Goal: Transaction & Acquisition: Purchase product/service

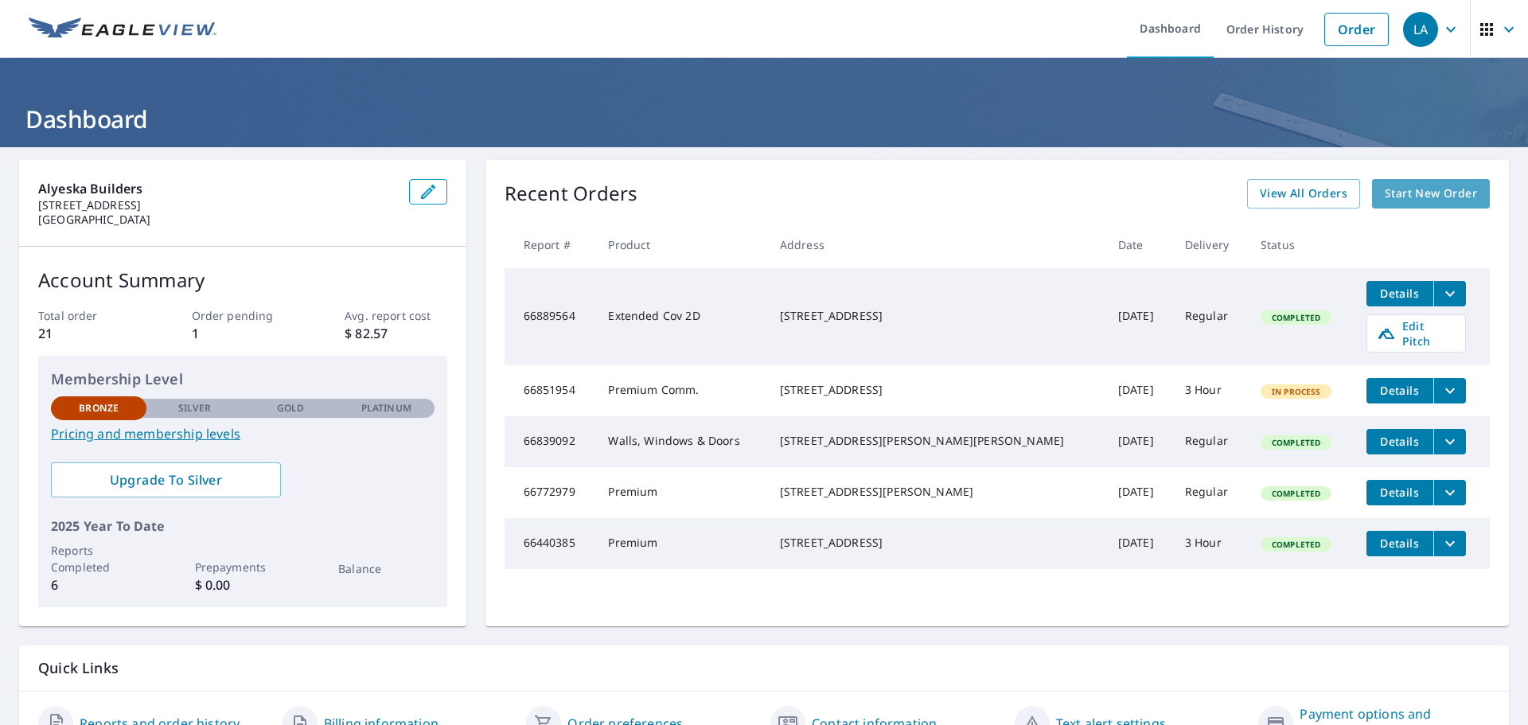
click at [1398, 193] on span "Start New Order" at bounding box center [1431, 194] width 92 height 20
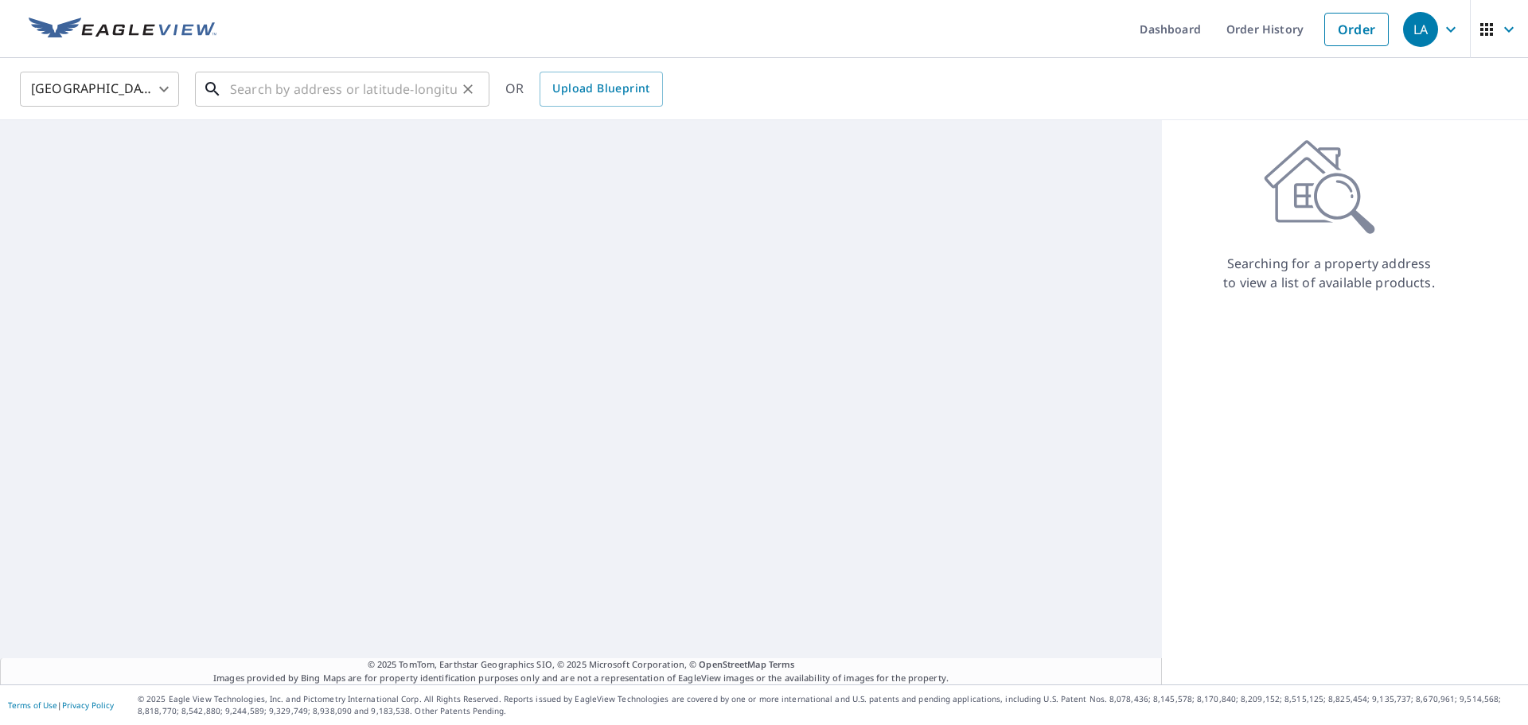
click at [242, 100] on input "text" at bounding box center [343, 89] width 227 height 45
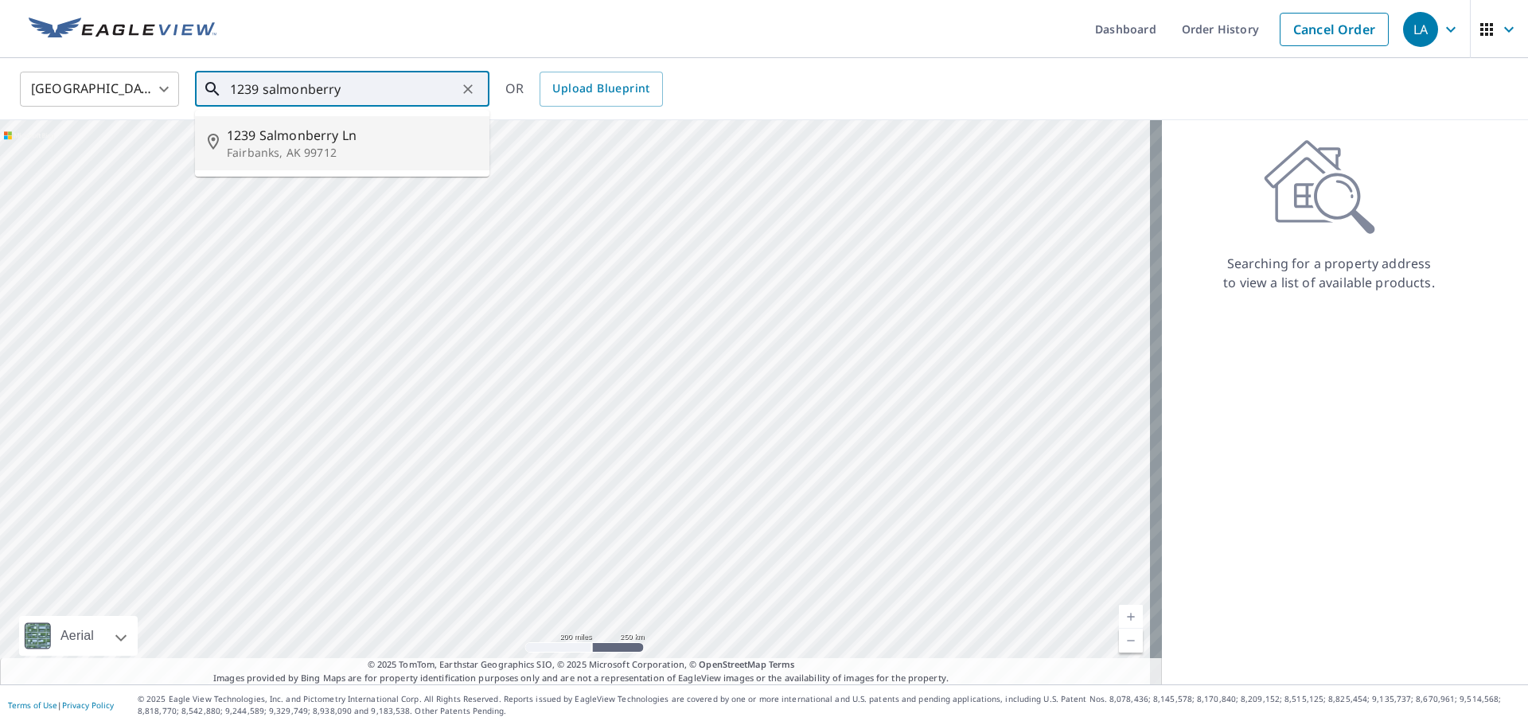
click at [277, 131] on span "1239 Salmonberry Ln" at bounding box center [352, 135] width 250 height 19
type input "1239 Salmonberry Ln Fairbanks, AK 99712"
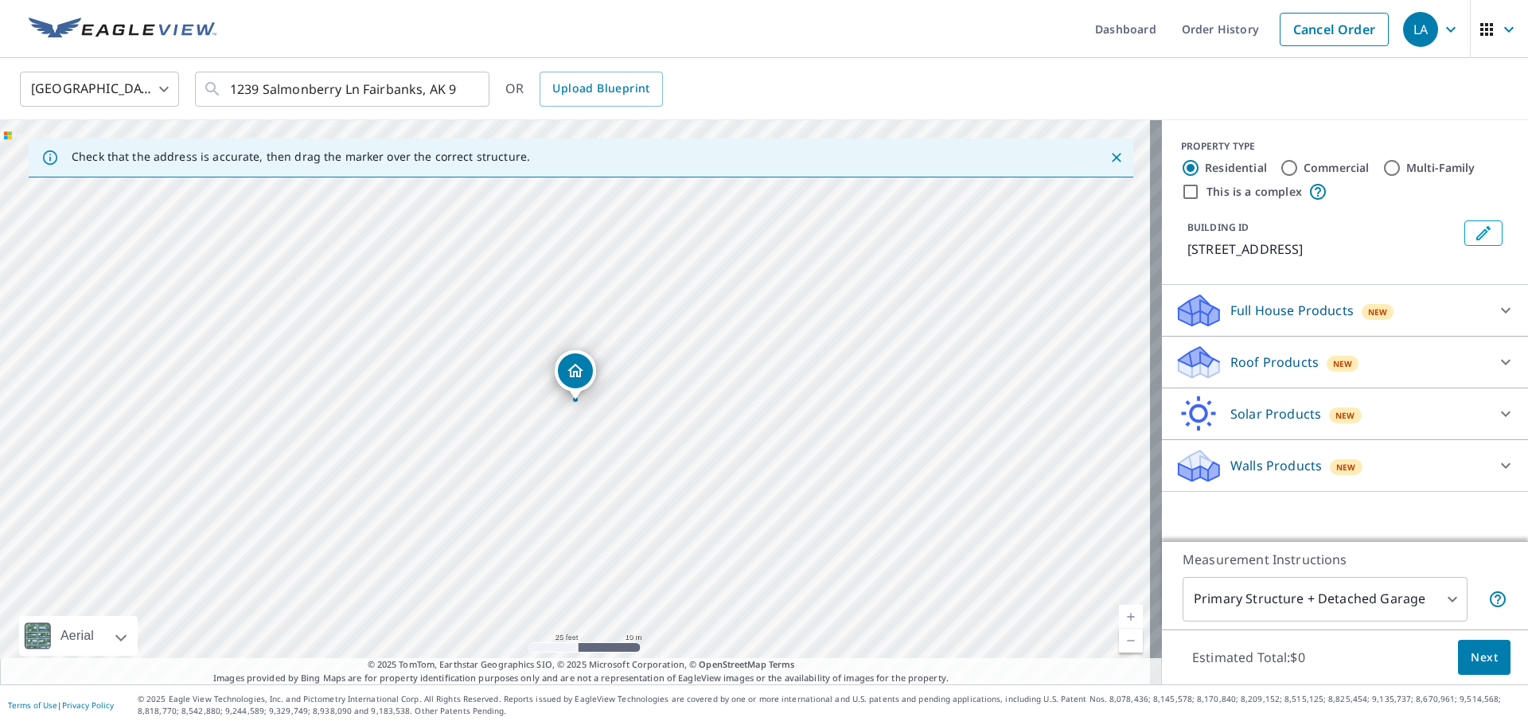
click at [579, 372] on icon "Dropped pin, building 1, Residential property, 1239 Salmonberry Ln Fairbanks, A…" at bounding box center [576, 371] width 16 height 14
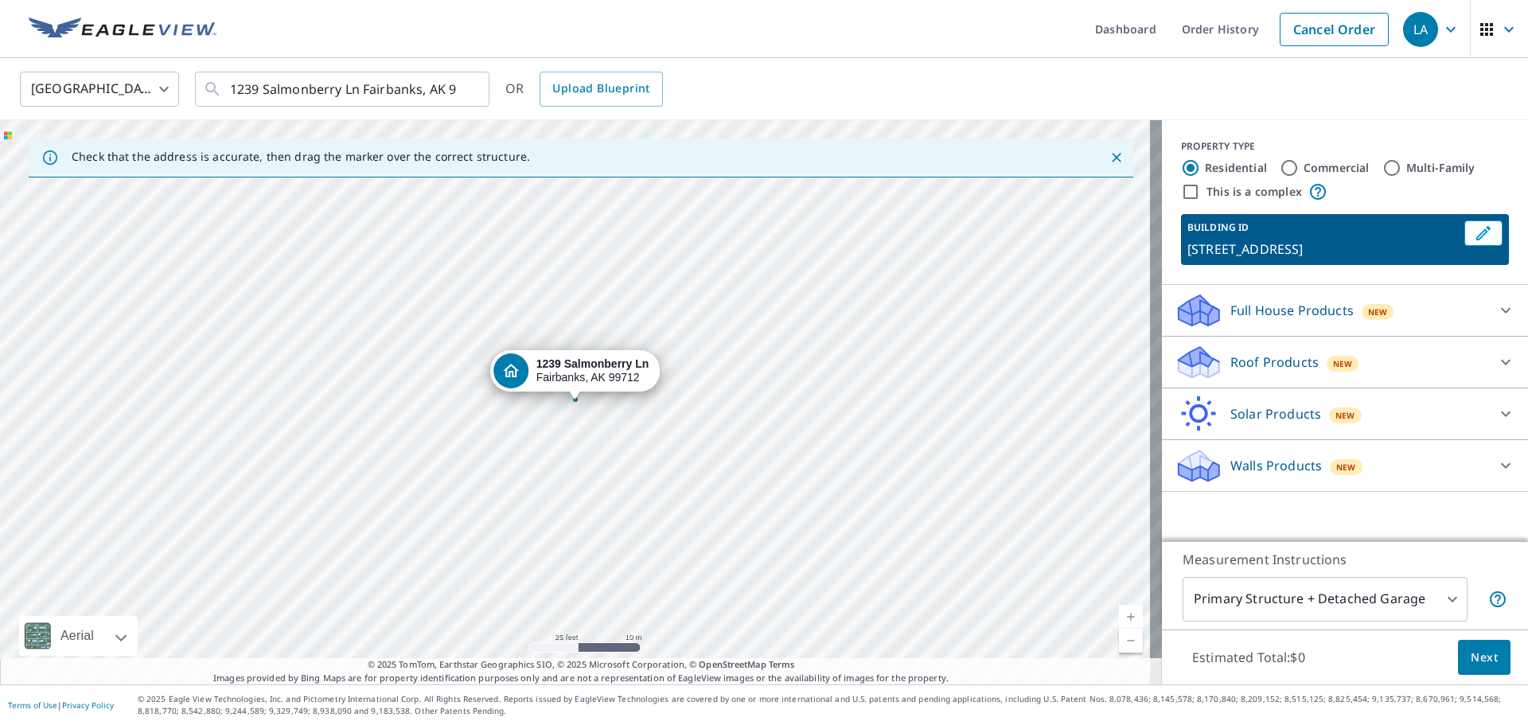
click at [1438, 354] on div "Roof Products New" at bounding box center [1331, 362] width 312 height 37
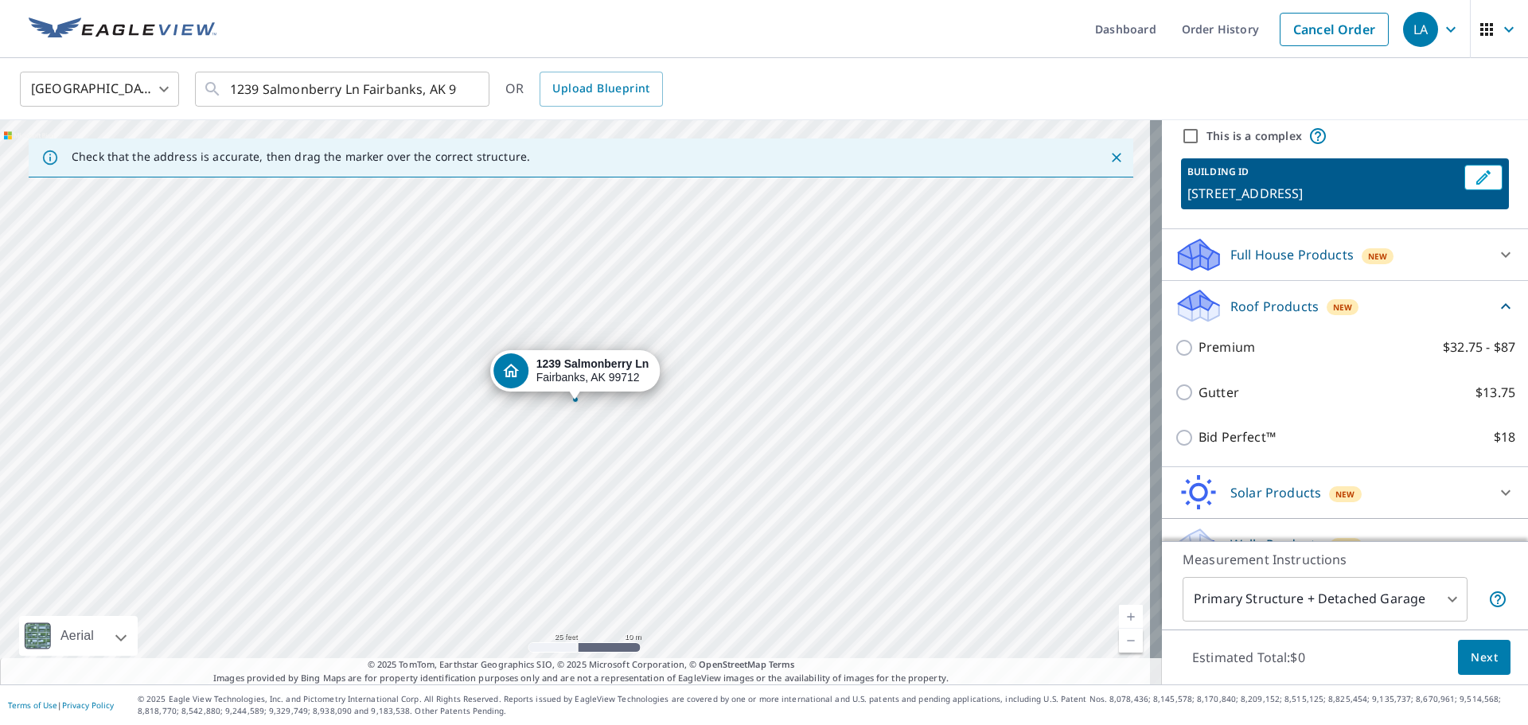
scroll to position [80, 0]
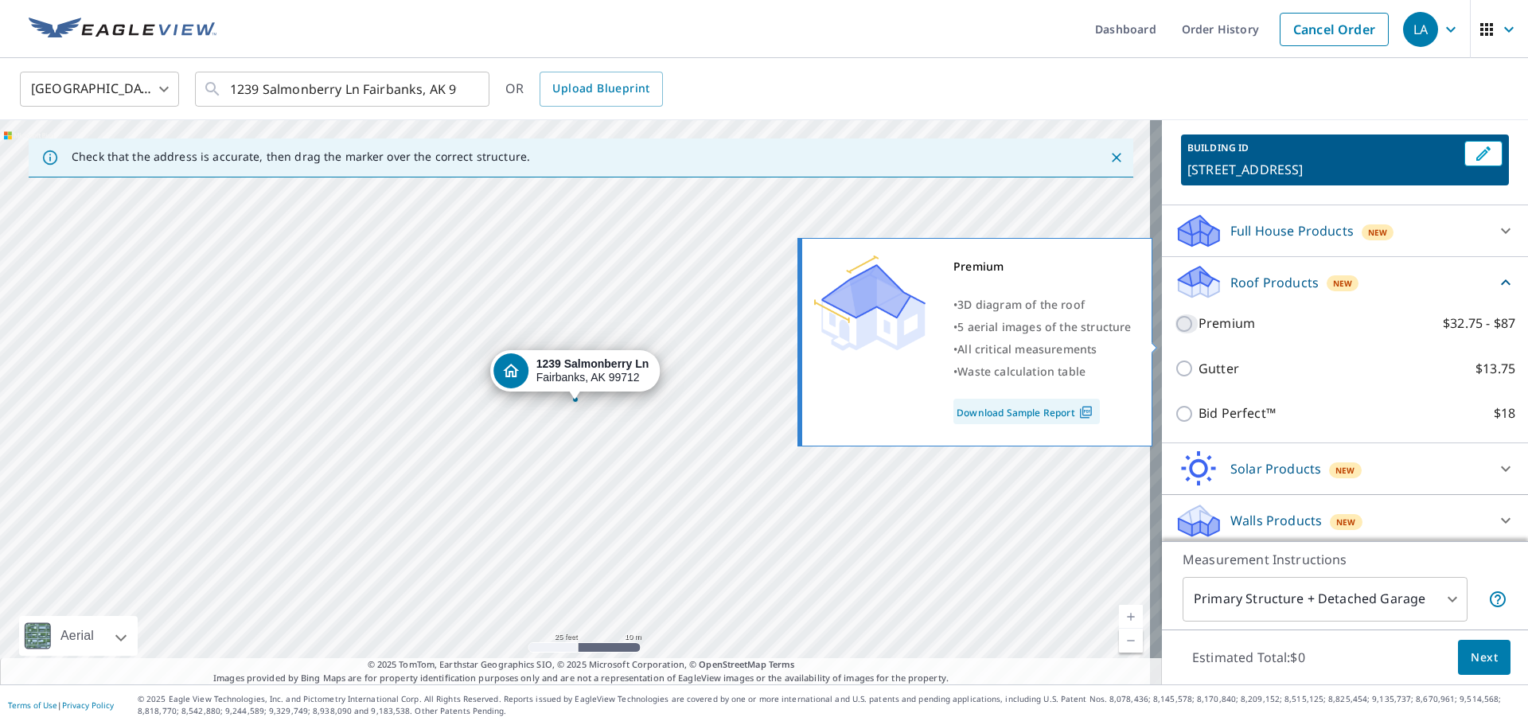
click at [1175, 333] on input "Premium $32.75 - $87" at bounding box center [1187, 323] width 24 height 19
checkbox input "true"
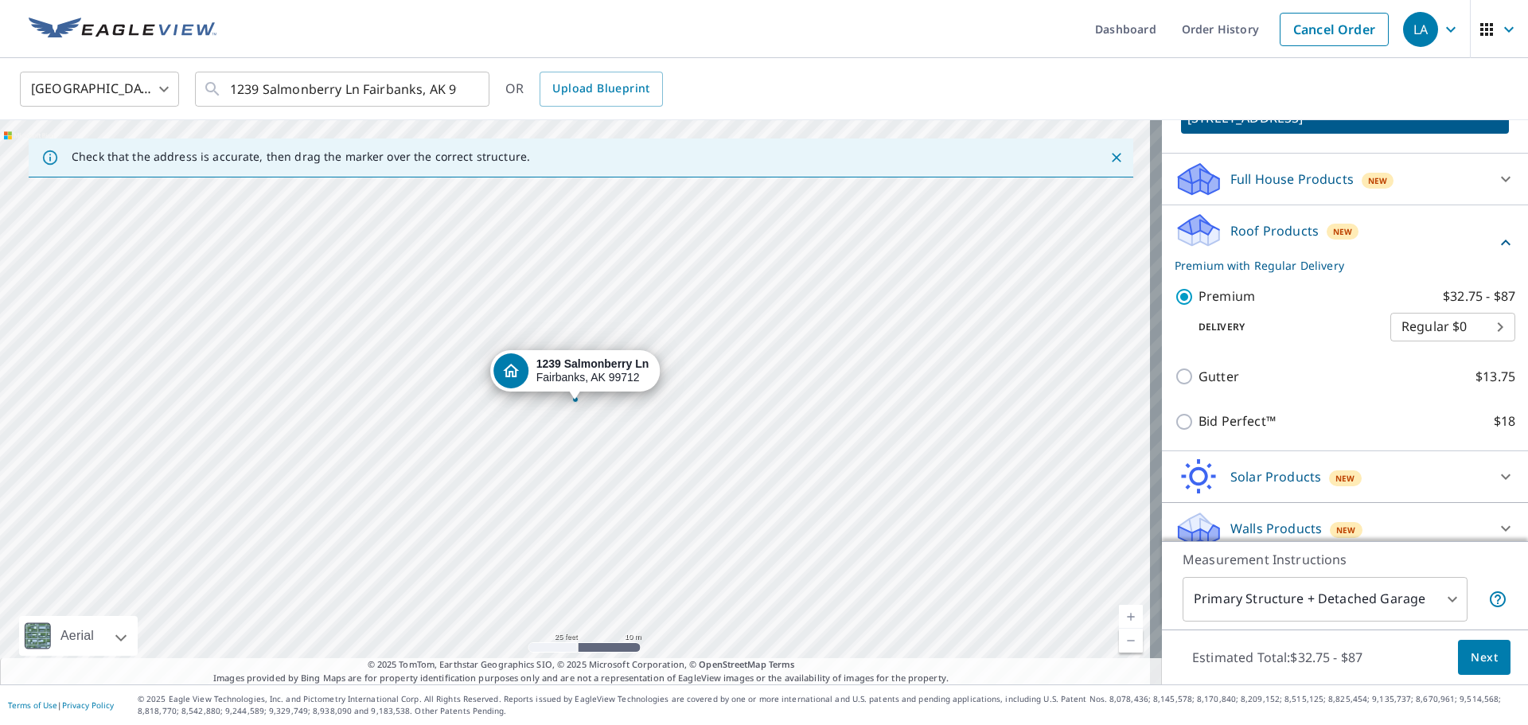
scroll to position [159, 0]
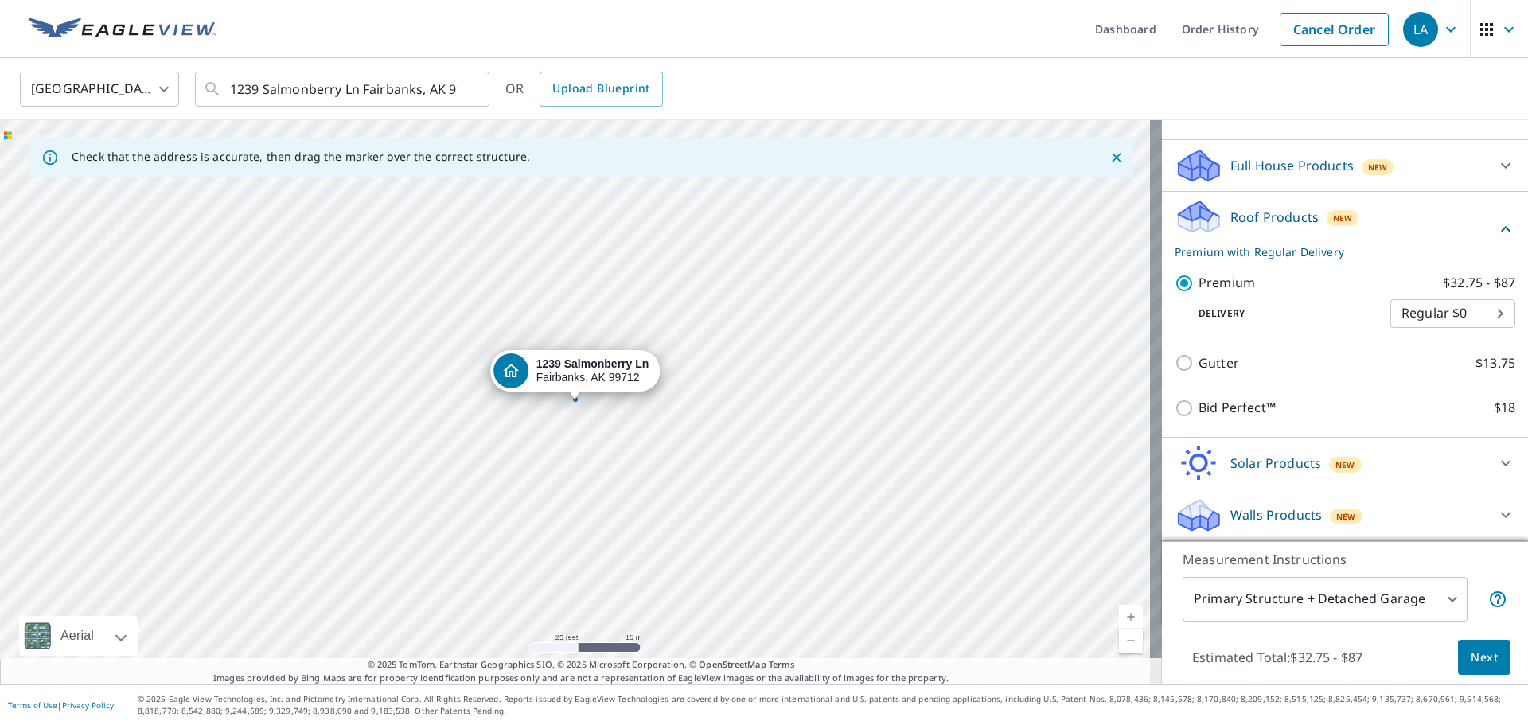
click at [1471, 659] on span "Next" at bounding box center [1484, 658] width 27 height 20
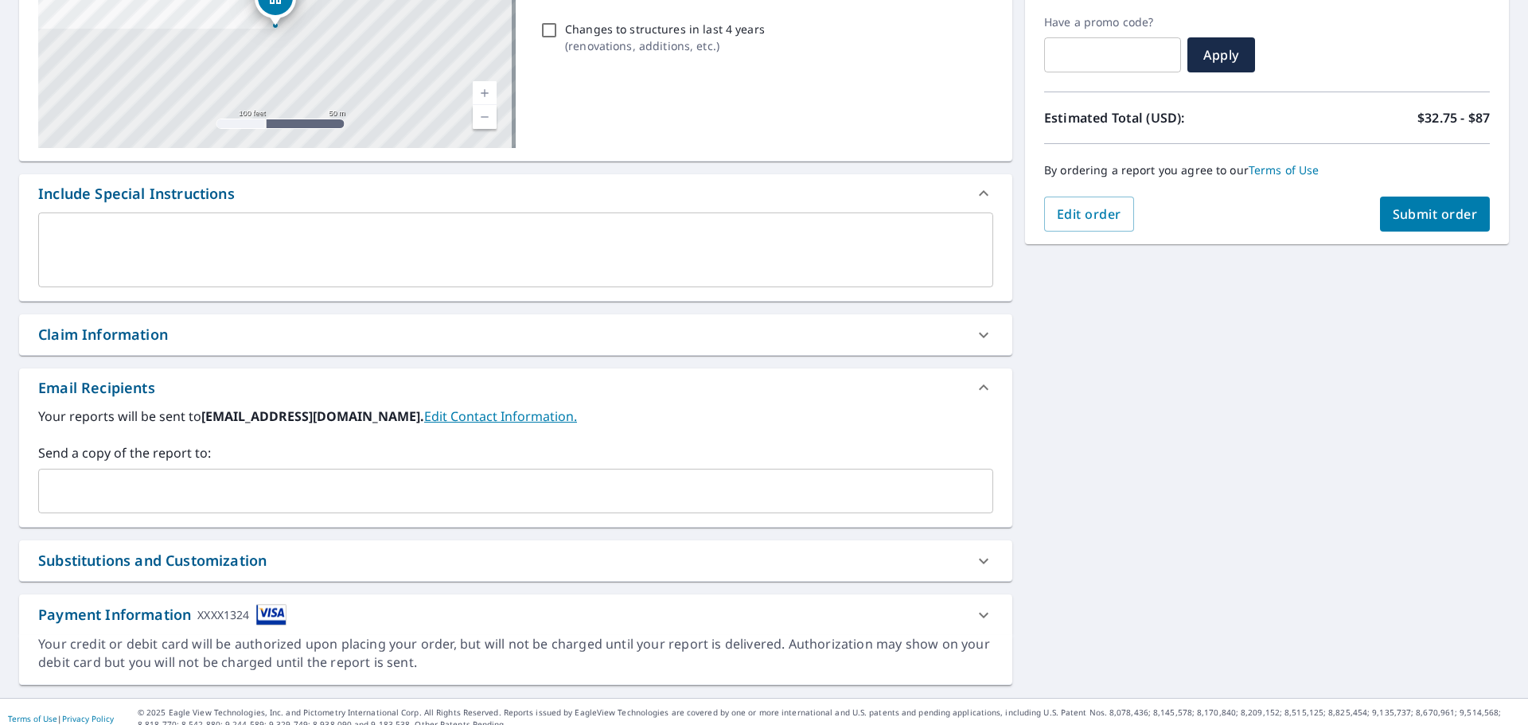
scroll to position [277, 0]
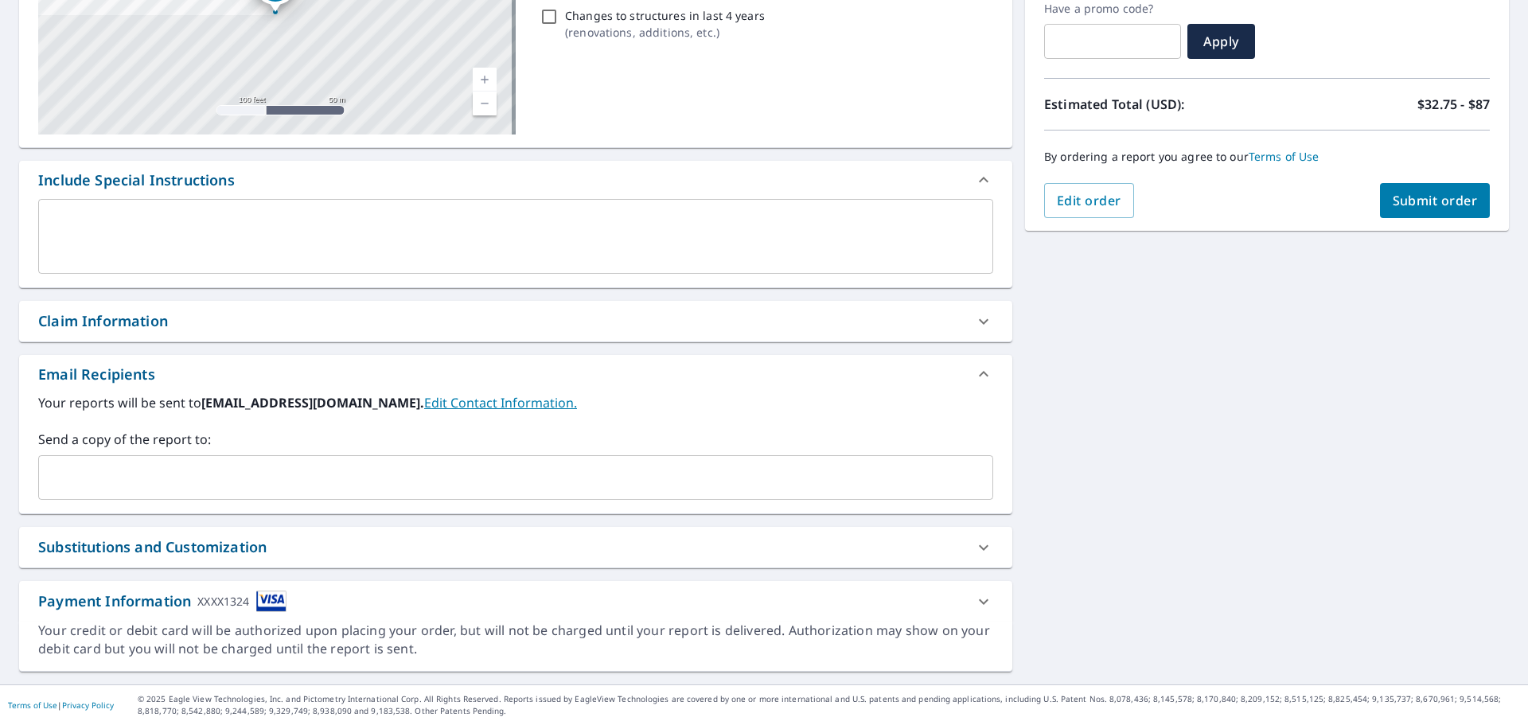
click at [260, 463] on input "text" at bounding box center [503, 477] width 917 height 30
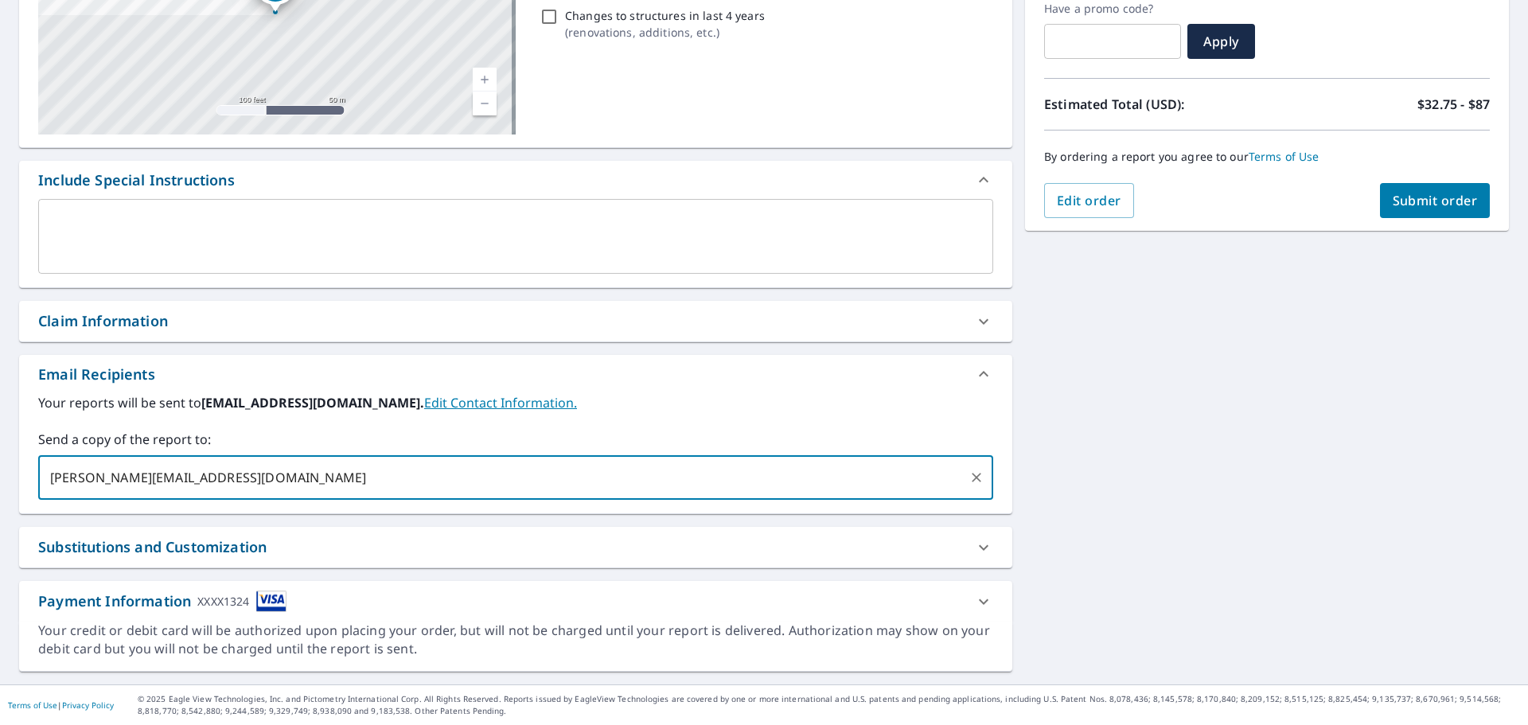
type input "[PERSON_NAME][EMAIL_ADDRESS][DOMAIN_NAME]"
click at [1084, 415] on div "[STREET_ADDRESS] A standard road map Aerial A detailed look from above Labels L…" at bounding box center [764, 277] width 1528 height 814
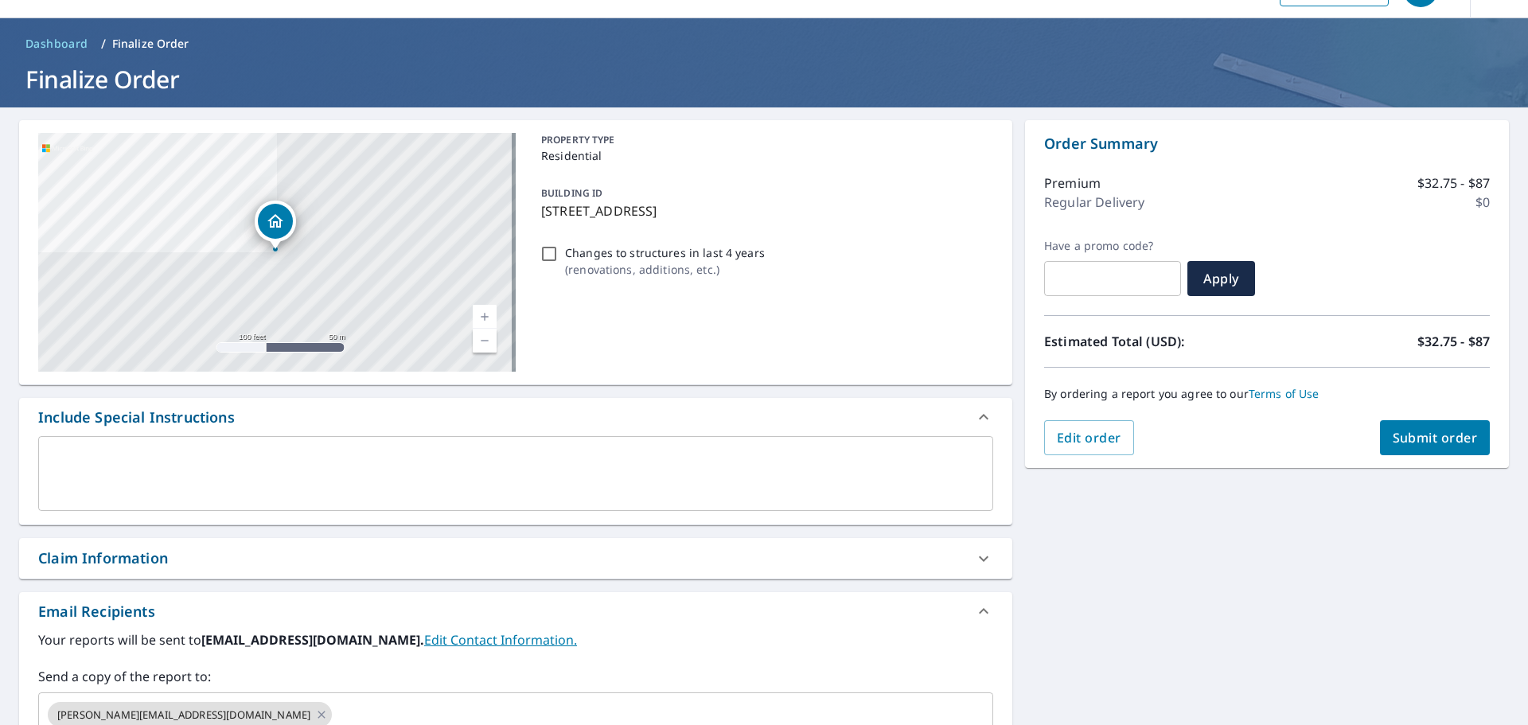
scroll to position [0, 0]
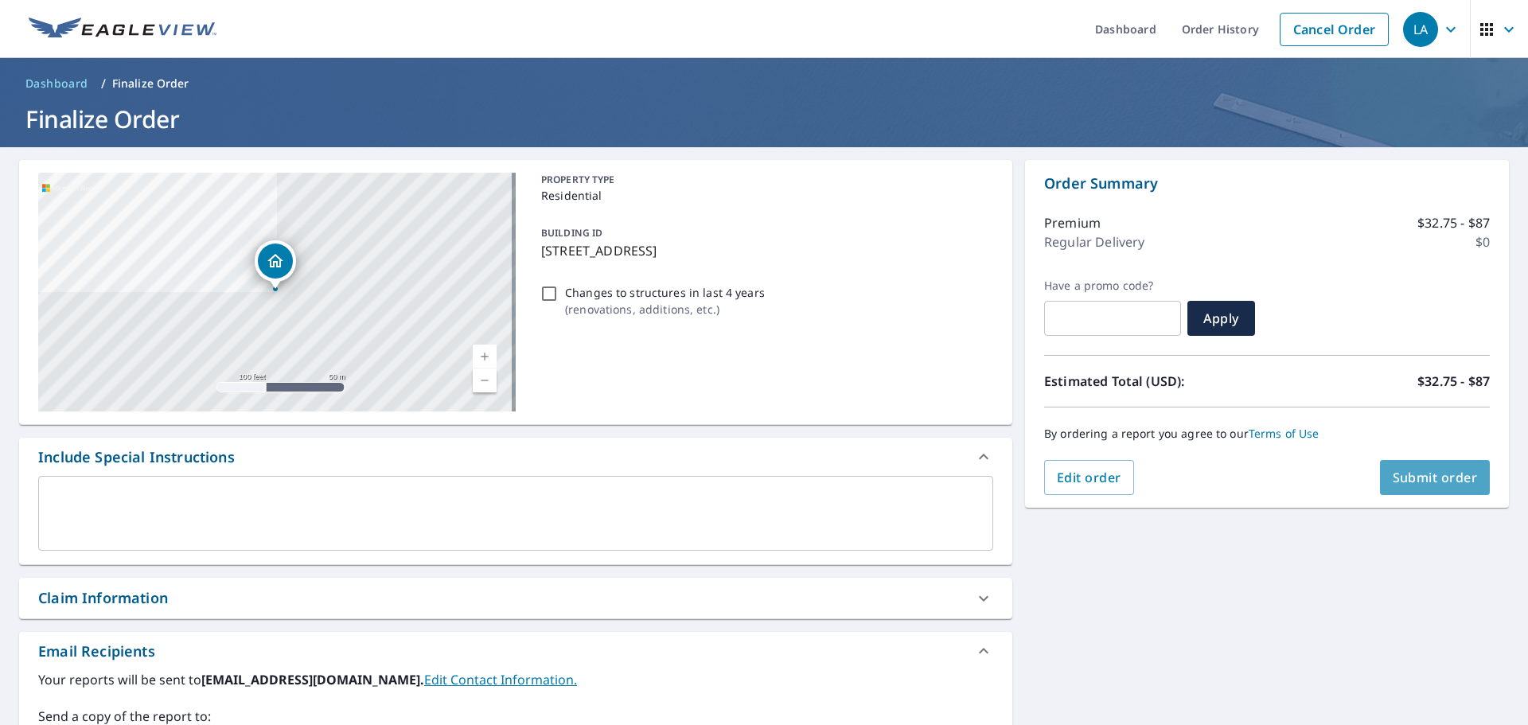
click at [1430, 475] on span "Submit order" at bounding box center [1435, 478] width 85 height 18
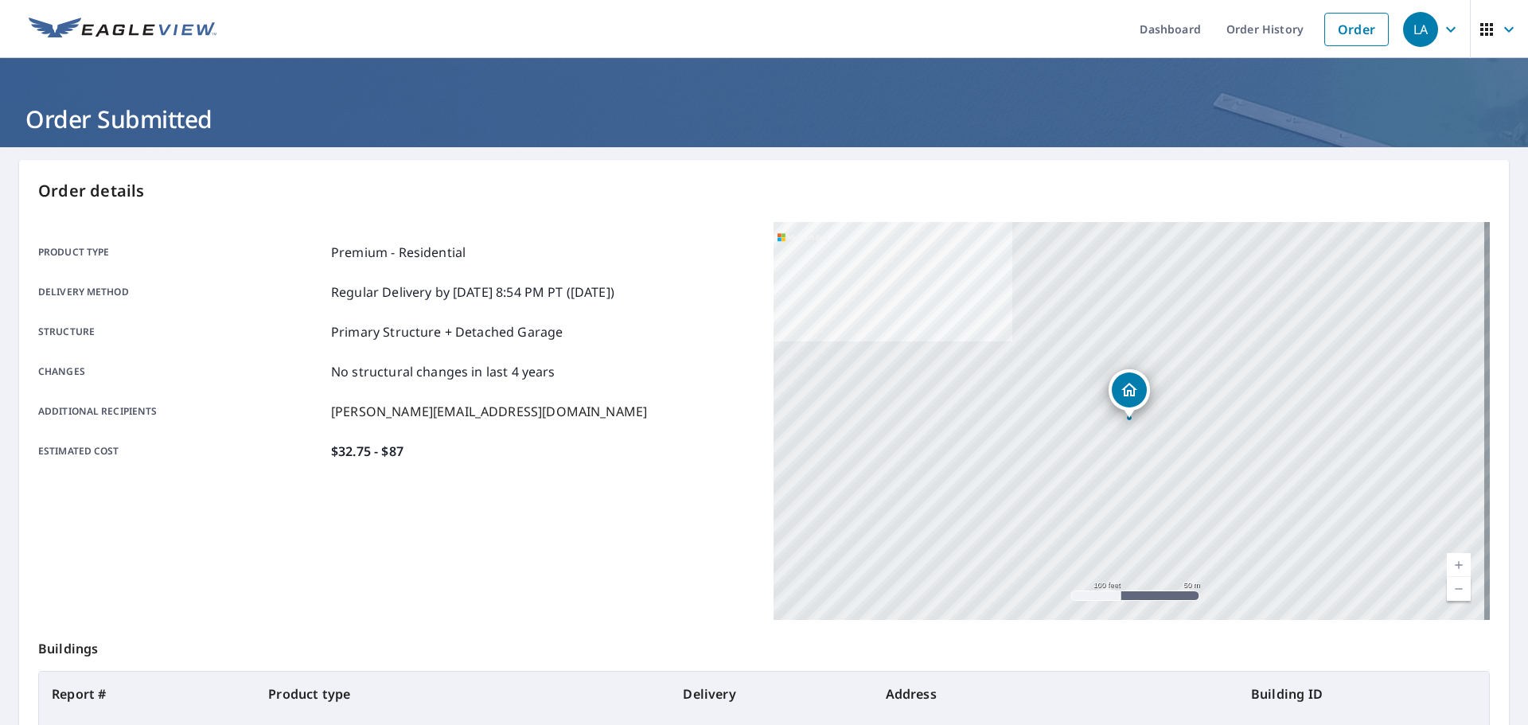
scroll to position [212, 0]
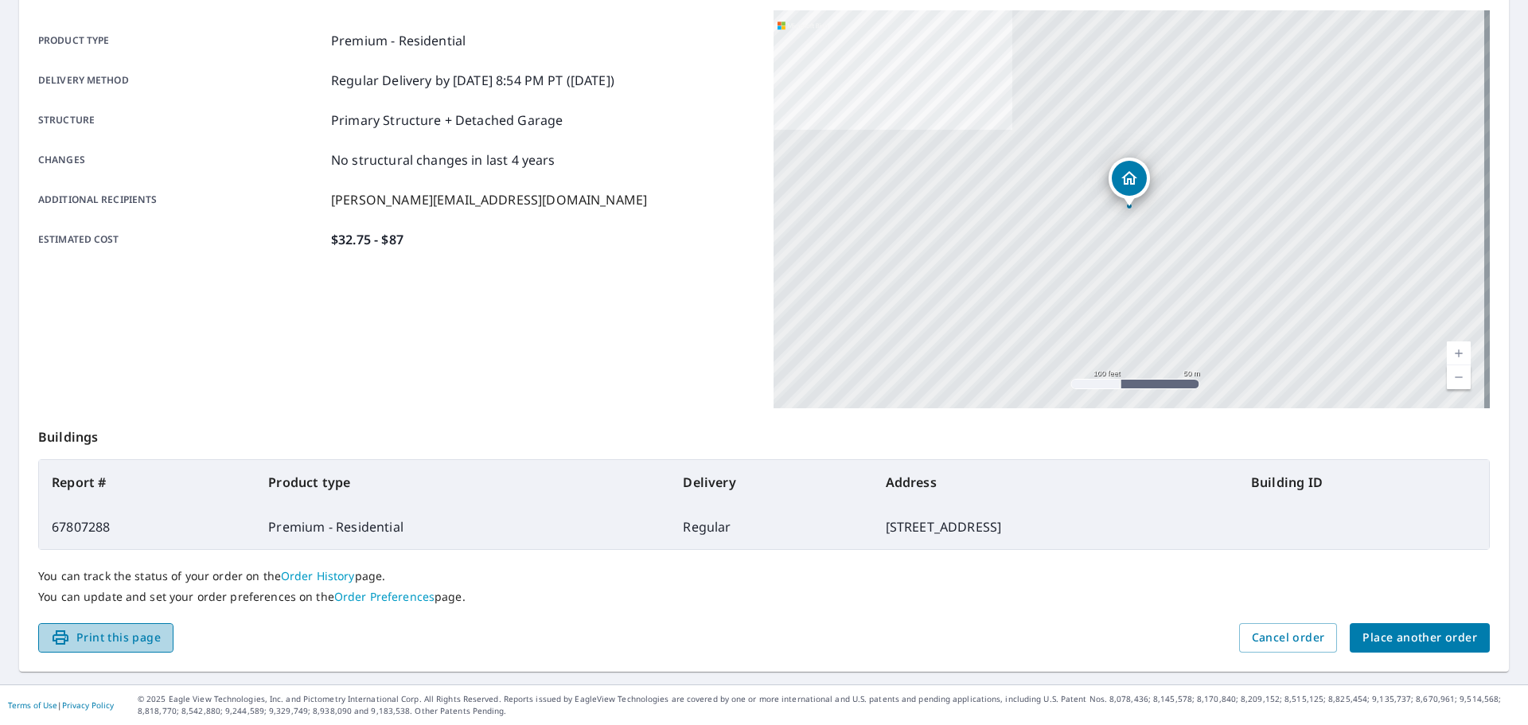
click at [148, 649] on button "Print this page" at bounding box center [105, 637] width 135 height 29
